Goal: Transaction & Acquisition: Register for event/course

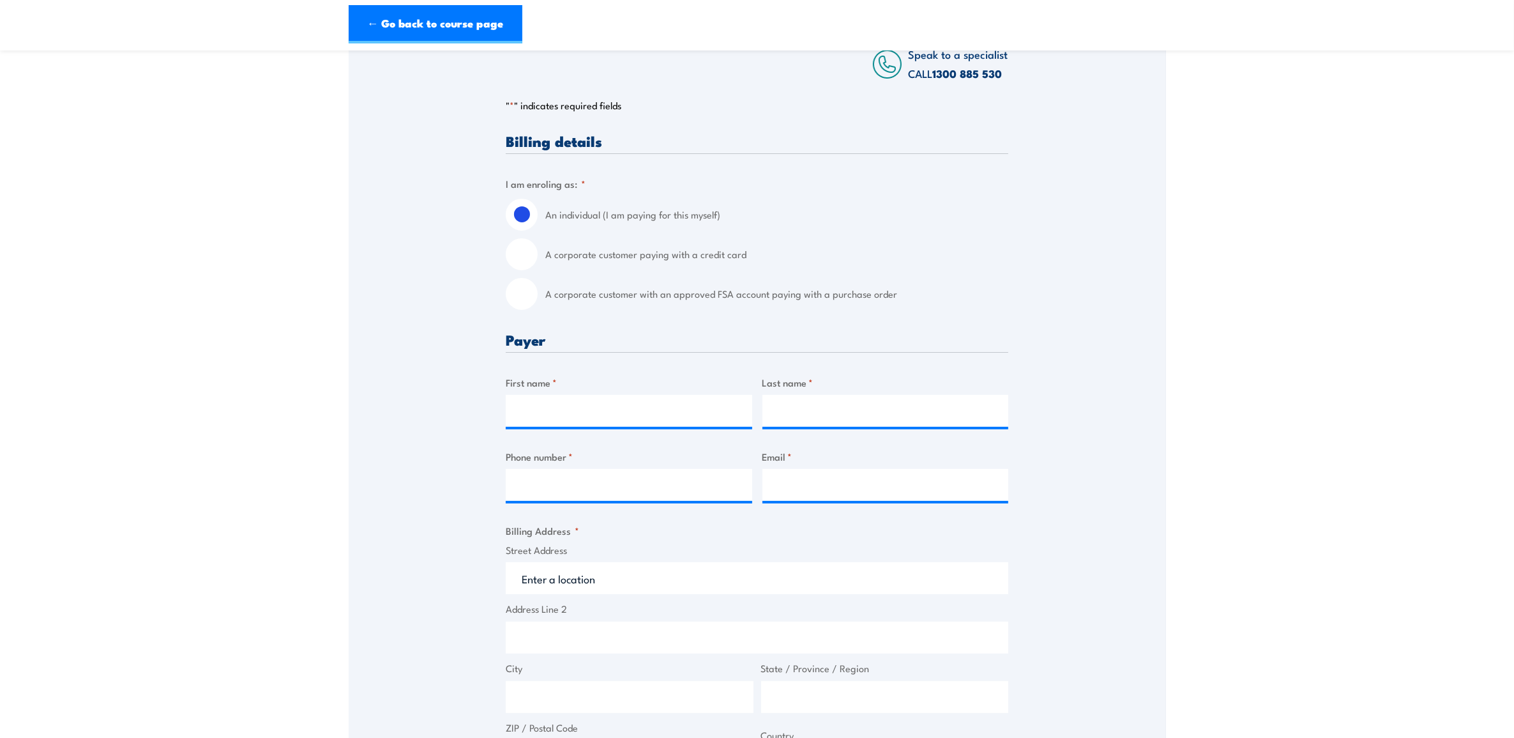
scroll to position [319, 0]
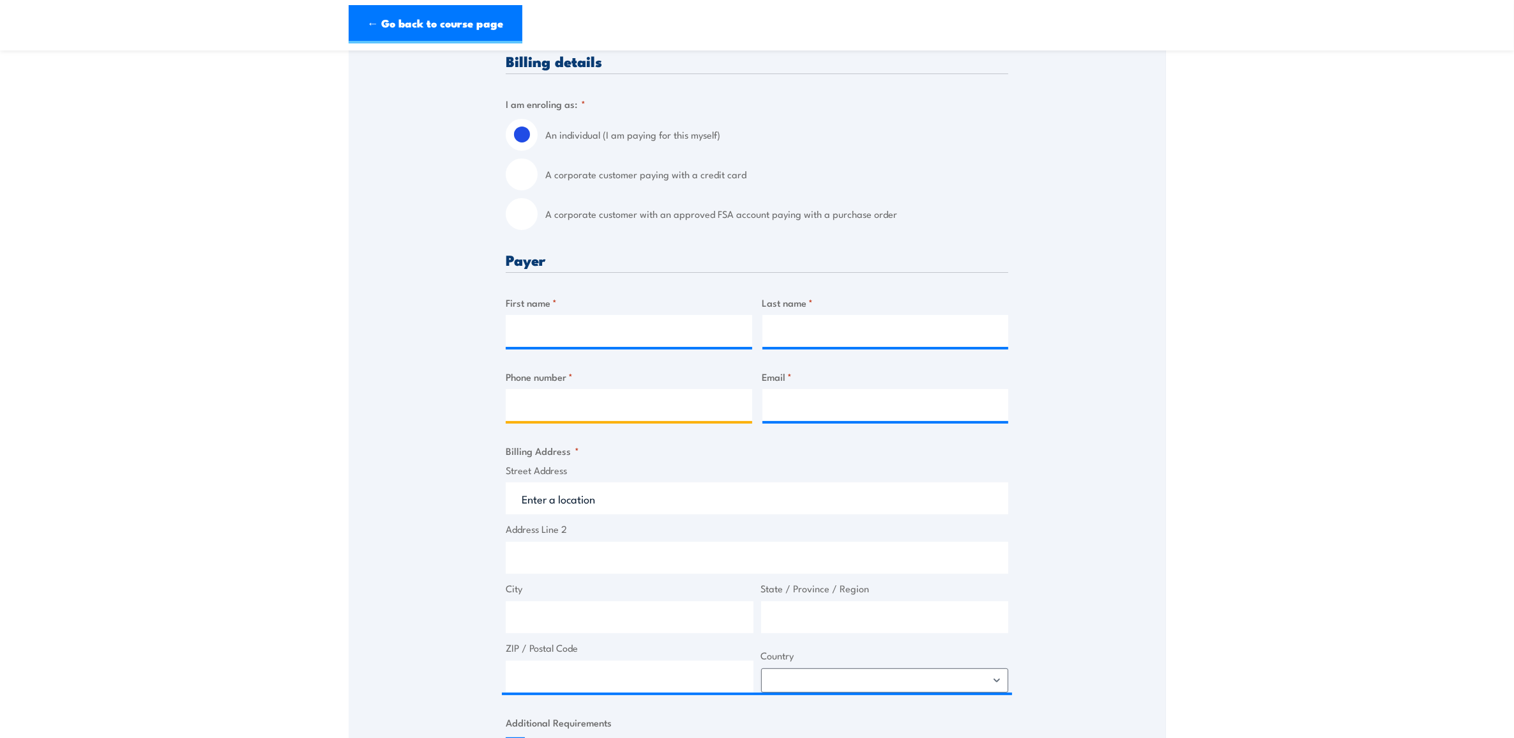
click at [672, 417] on input "Phone number *" at bounding box center [629, 405] width 246 height 32
click at [829, 415] on input "Email *" at bounding box center [885, 405] width 246 height 32
click at [875, 411] on input "Email *" at bounding box center [885, 405] width 246 height 32
paste input "[PERSON_NAME] <[PERSON_NAME][EMAIL_ADDRESS][PERSON_NAME][DOMAIN_NAME]>"
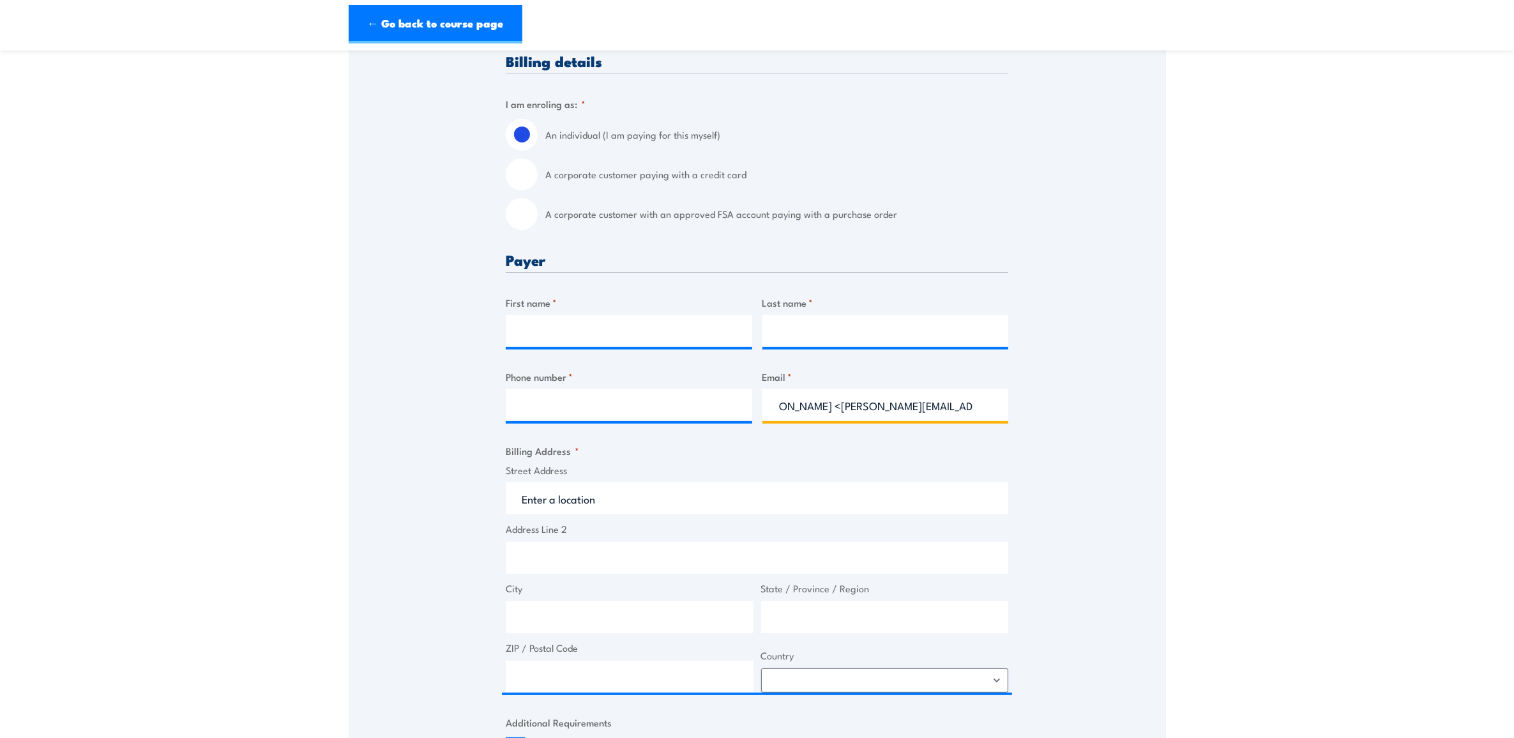
scroll to position [0, 0]
drag, startPoint x: 837, startPoint y: 415, endPoint x: 369, endPoint y: 415, distance: 468.1
click at [369, 415] on div "Speak to a specialist CALL [PHONE_NUMBER] CALL [PHONE_NUMBER] " * " indicates r…" at bounding box center [757, 492] width 817 height 1145
click at [955, 421] on input "[PERSON_NAME][EMAIL_ADDRESS][PERSON_NAME][DOMAIN_NAME]>" at bounding box center [885, 405] width 246 height 32
type input "[PERSON_NAME][EMAIL_ADDRESS][PERSON_NAME][DOMAIN_NAME]"
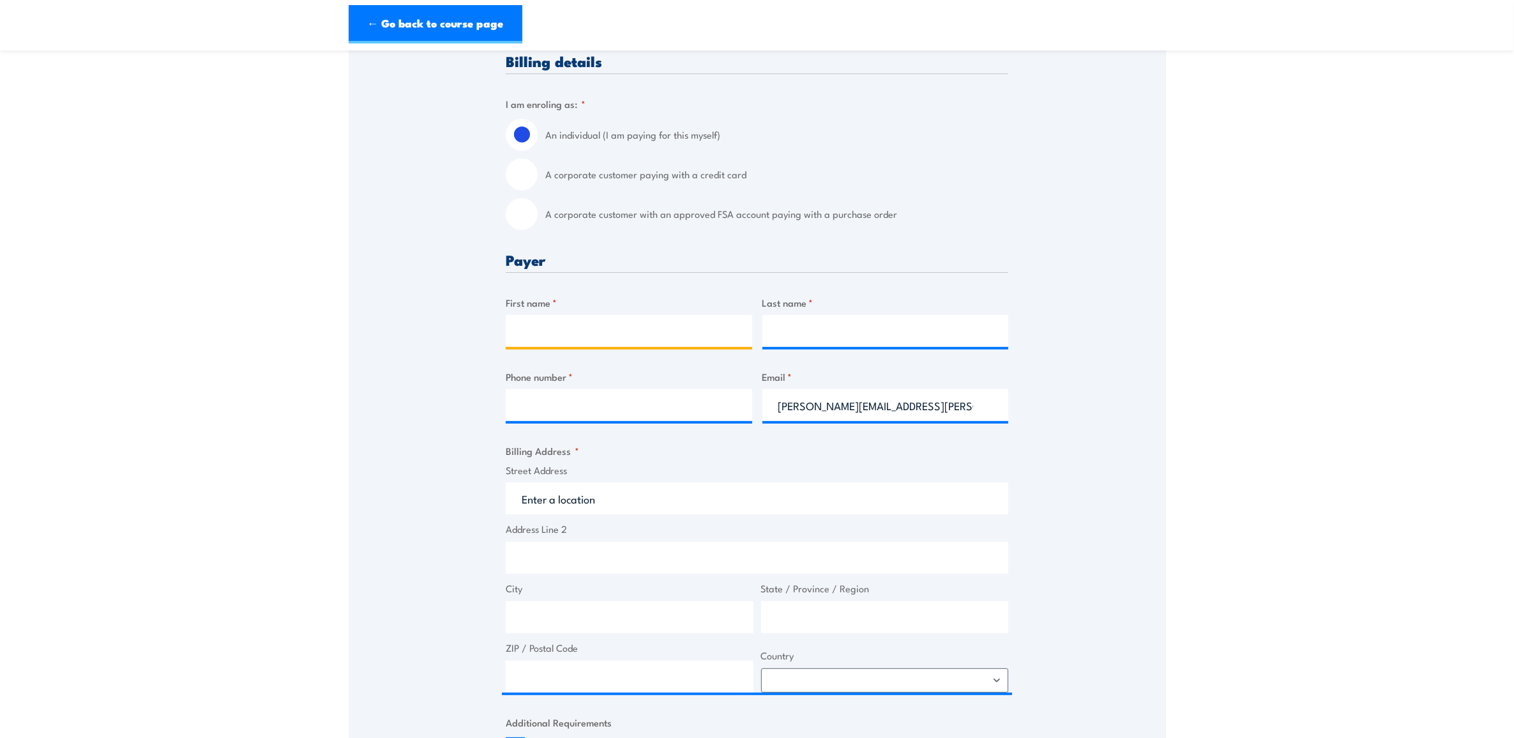
click at [664, 347] on input "First name *" at bounding box center [629, 331] width 246 height 32
type input "[PERSON_NAME]"
click at [814, 340] on input "Last name *" at bounding box center [885, 331] width 246 height 32
click at [833, 347] on div at bounding box center [885, 331] width 246 height 32
drag, startPoint x: 803, startPoint y: 345, endPoint x: 750, endPoint y: 391, distance: 69.7
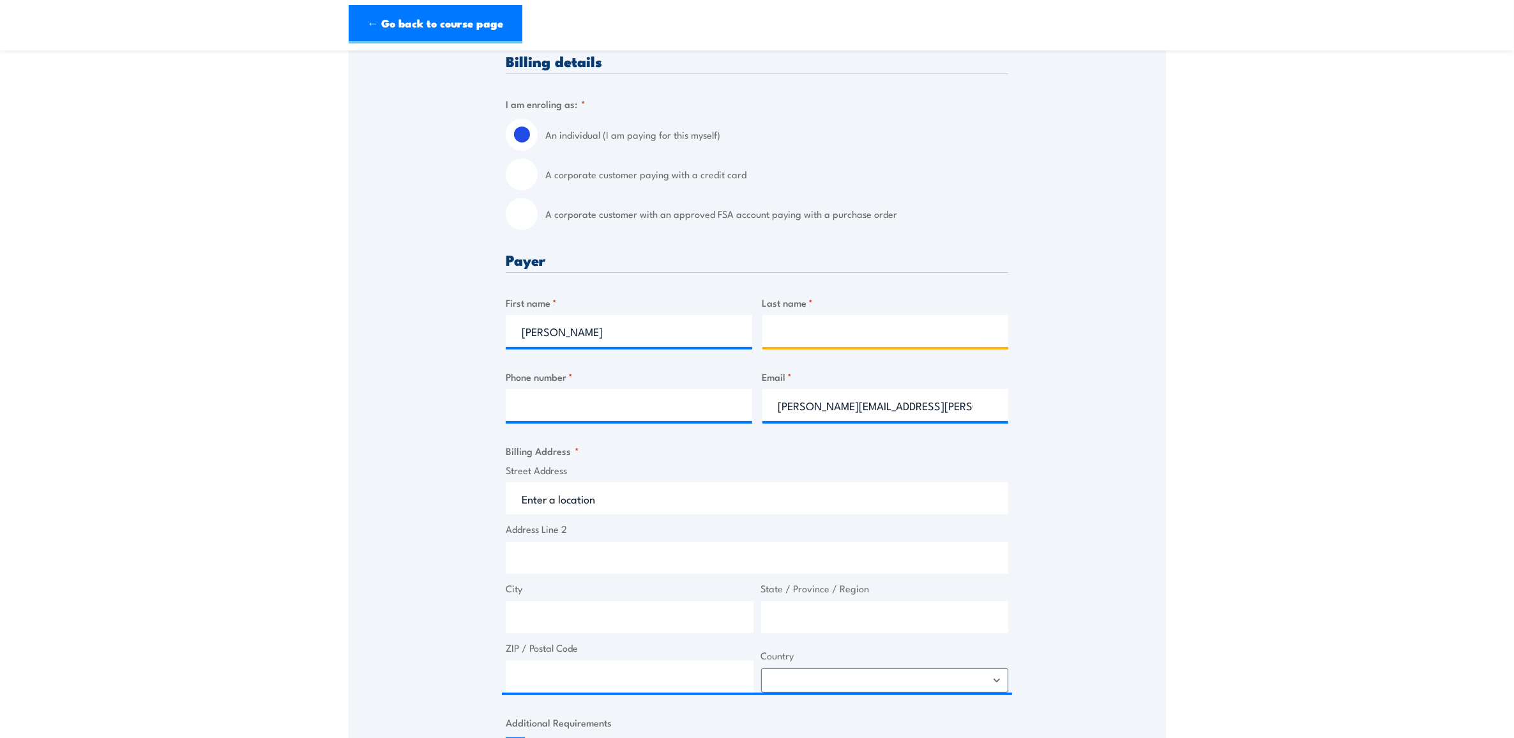
click at [803, 345] on input "Last name *" at bounding box center [885, 331] width 246 height 32
paste input "[PERSON_NAME]"
type input "[PERSON_NAME]"
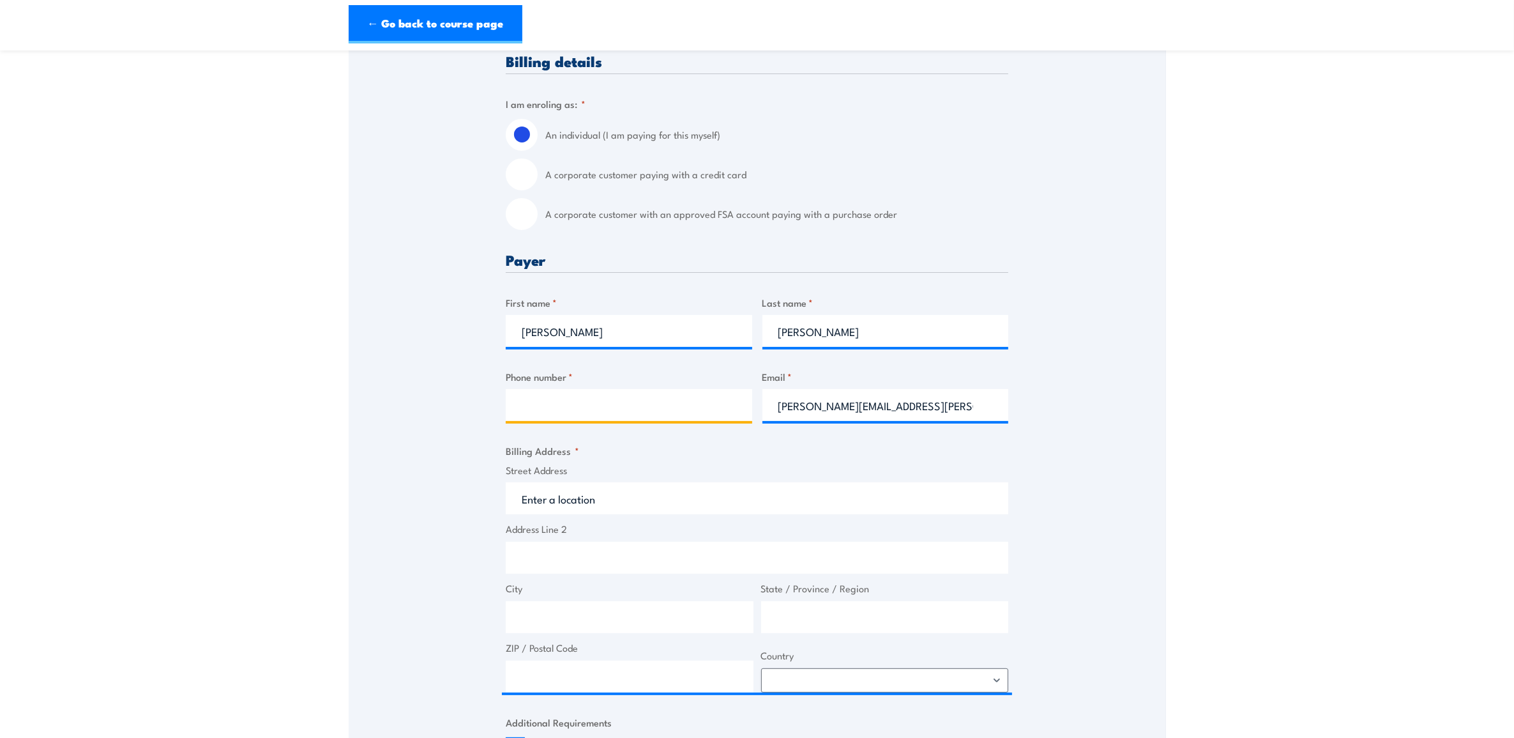
click at [594, 414] on input "Phone number *" at bounding box center [629, 405] width 246 height 32
drag, startPoint x: 626, startPoint y: 411, endPoint x: 217, endPoint y: 382, distance: 410.3
click at [218, 382] on section "Comcare Health & Safety Representative Initial 5 Day Training [DATE] - [DATE] 0…" at bounding box center [757, 450] width 1514 height 1411
type input "0421249956"
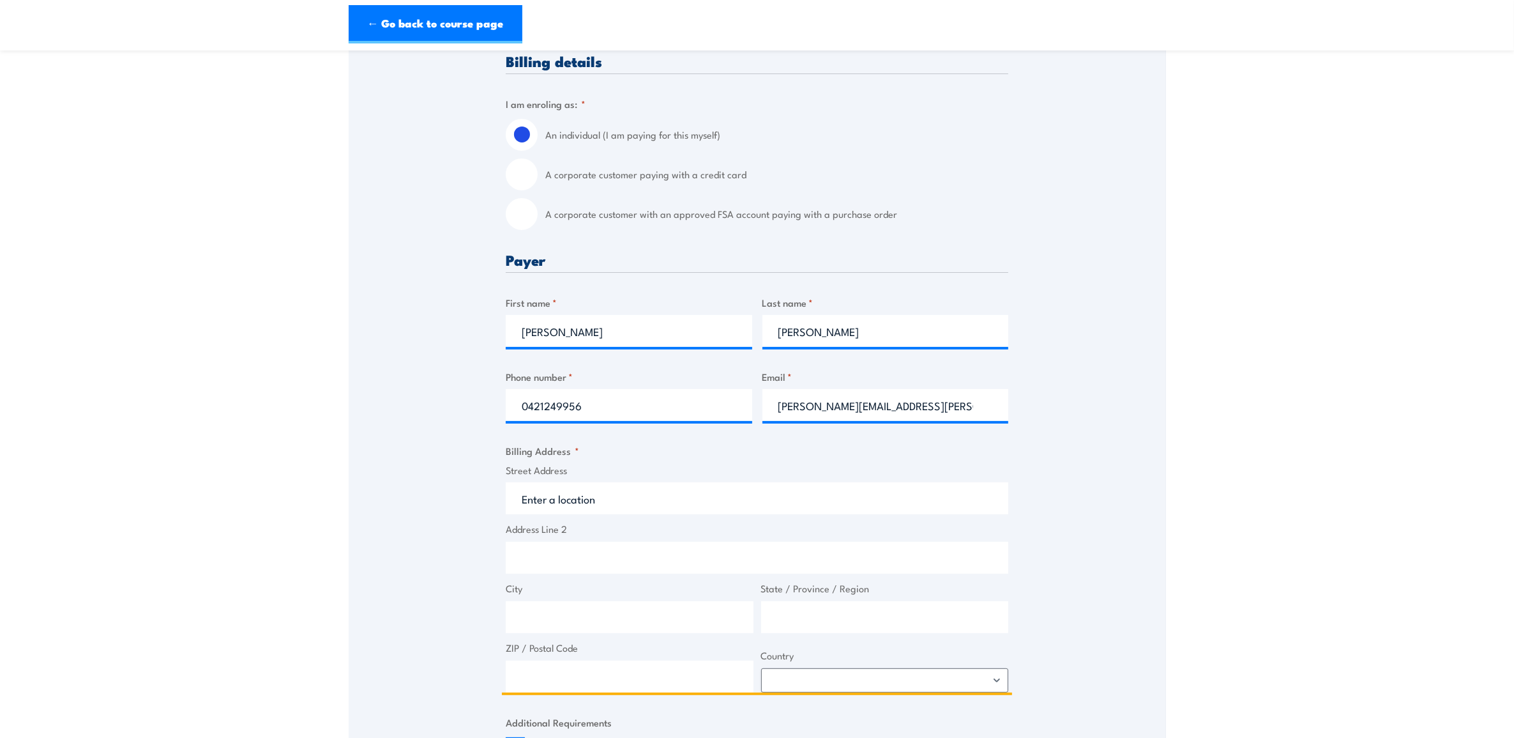
click at [707, 509] on input "Street Address" at bounding box center [757, 498] width 503 height 32
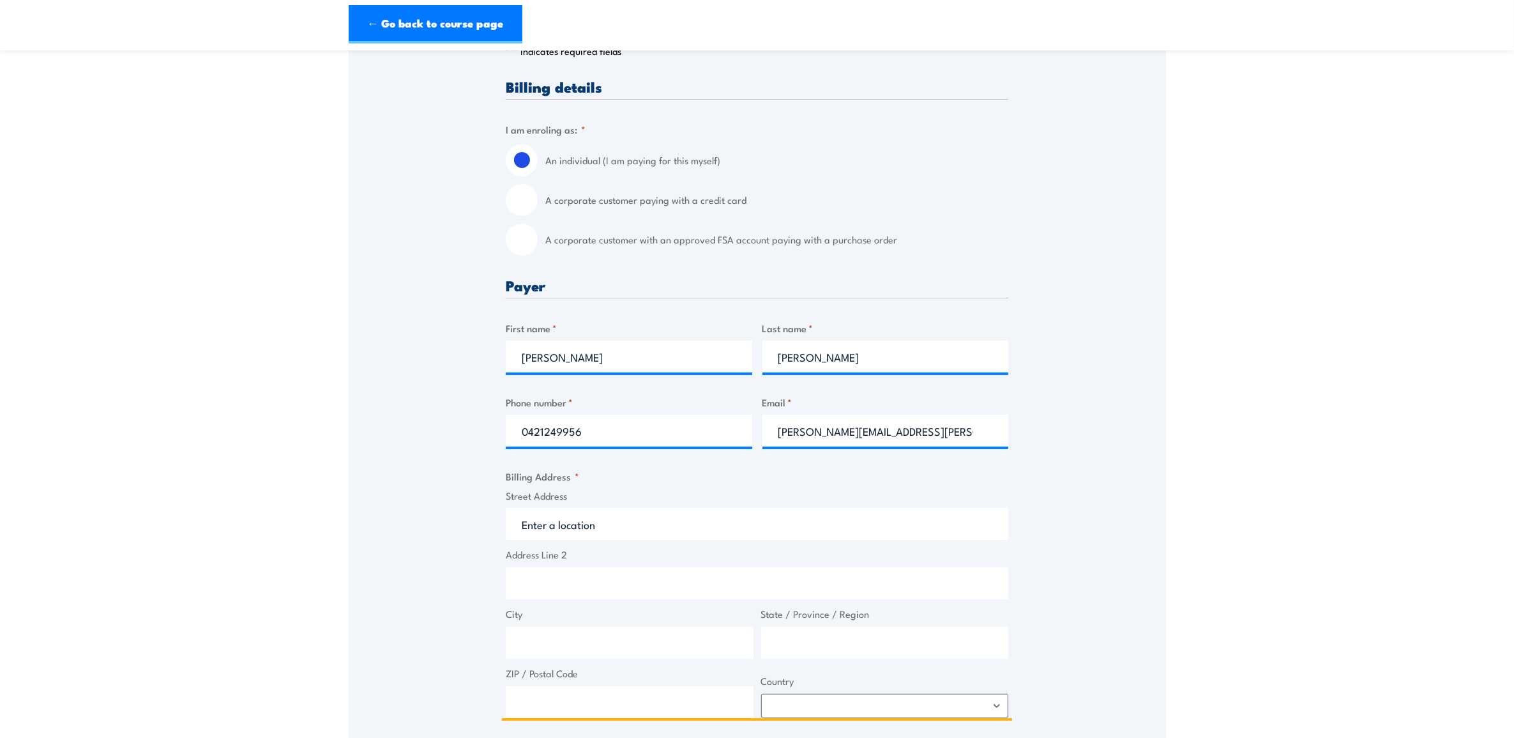
scroll to position [319, 0]
